Goal: Contribute content

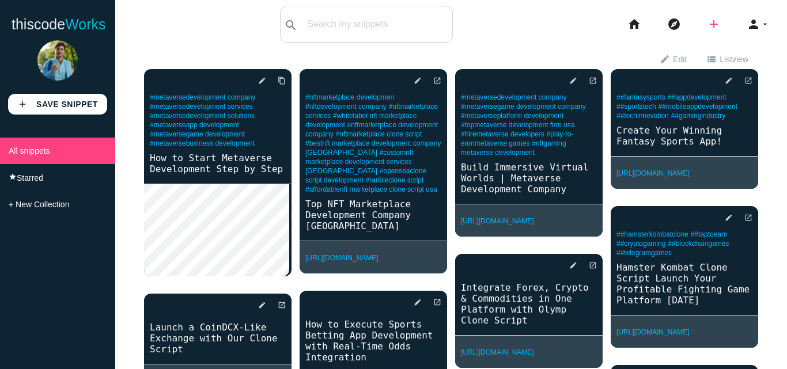
click at [707, 33] on icon "add" at bounding box center [714, 24] width 14 height 37
click at [712, 46] on icon "link" at bounding box center [715, 49] width 14 height 13
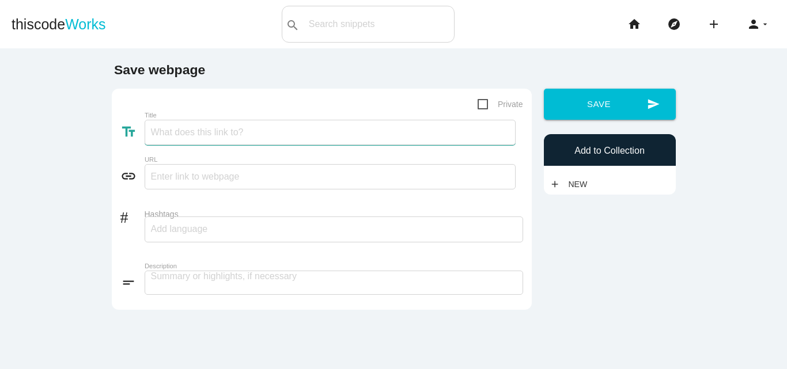
click at [201, 130] on input "Title" at bounding box center [330, 132] width 371 height 25
paste input "Custom Crypto Exchange Development with API Integration"
type input "Custom Crypto Exchange Development with API Integration"
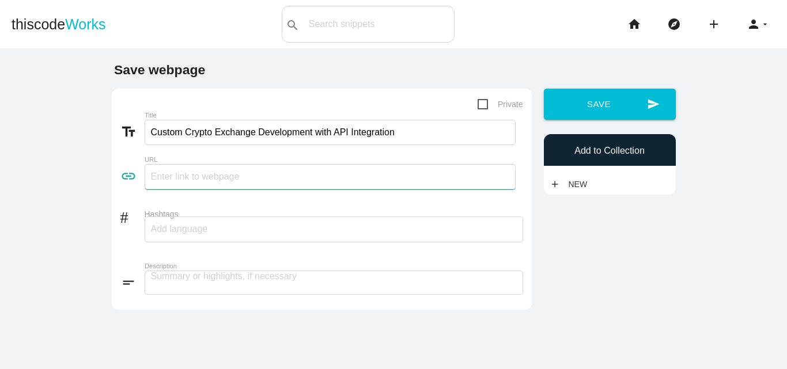
click at [235, 179] on input "text" at bounding box center [330, 176] width 371 height 25
paste input "[URL][DOMAIN_NAME]"
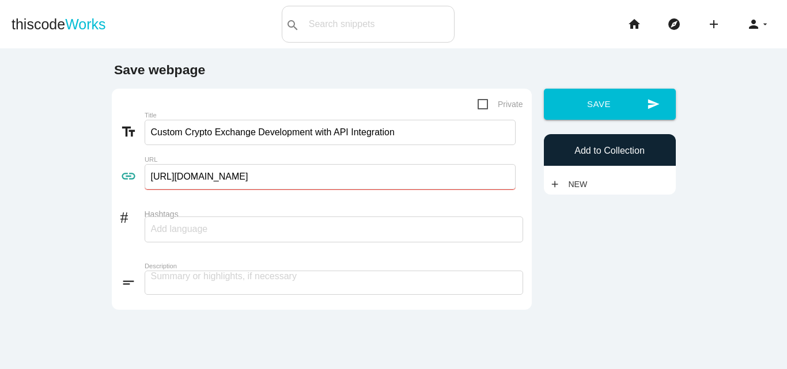
type input "[URL][DOMAIN_NAME]"
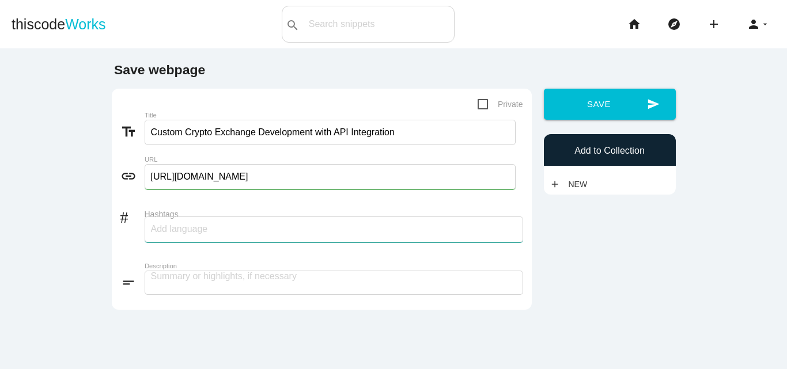
drag, startPoint x: 183, startPoint y: 230, endPoint x: 189, endPoint y: 230, distance: 6.3
click at [183, 230] on input "Hashtags" at bounding box center [185, 229] width 69 height 24
paste input "cryptocurrency exchange development company, crypto exchange software developme…"
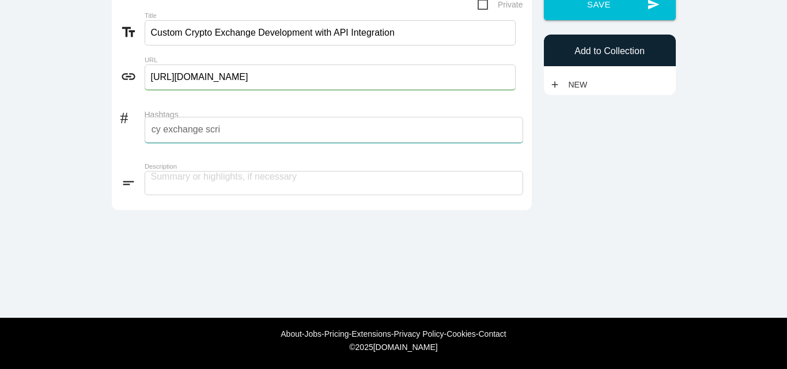
type input "cryptocurrency exchange development company, crypto exchange software developme…"
click at [221, 182] on textarea at bounding box center [334, 183] width 379 height 24
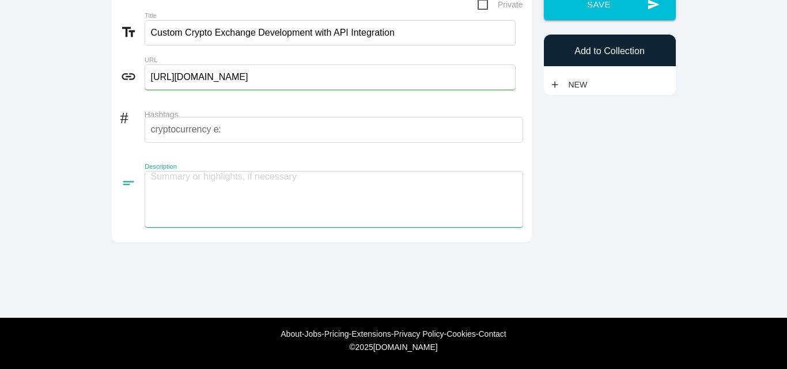
paste textarea "Custom crypto exchange development with API integration involves building a sca…"
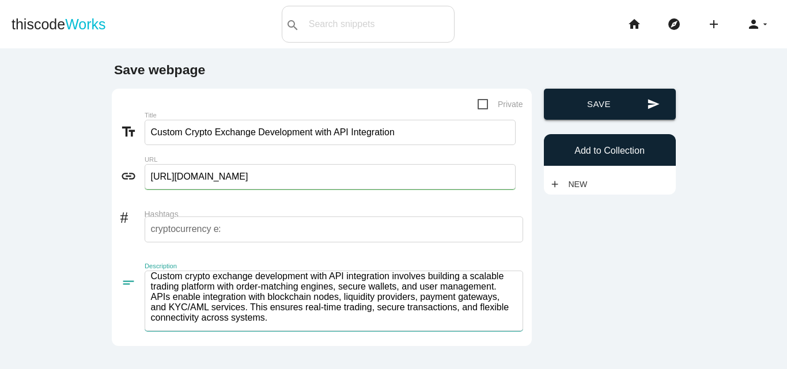
type textarea "Custom crypto exchange development with API integration involves building a sca…"
click at [599, 95] on button "send Save" at bounding box center [610, 104] width 132 height 31
